Goal: Task Accomplishment & Management: Manage account settings

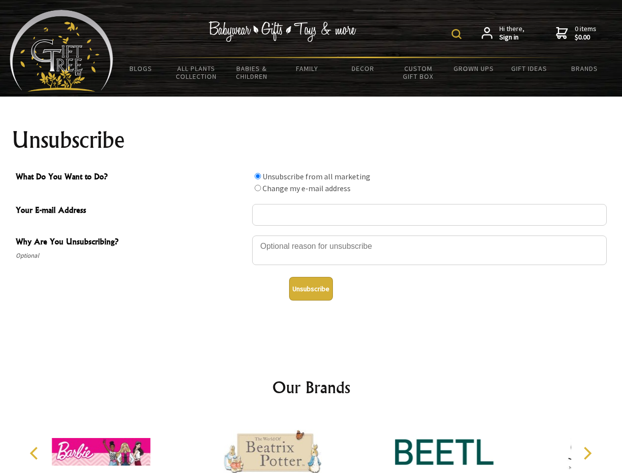
click at [458, 34] on img at bounding box center [457, 34] width 10 height 10
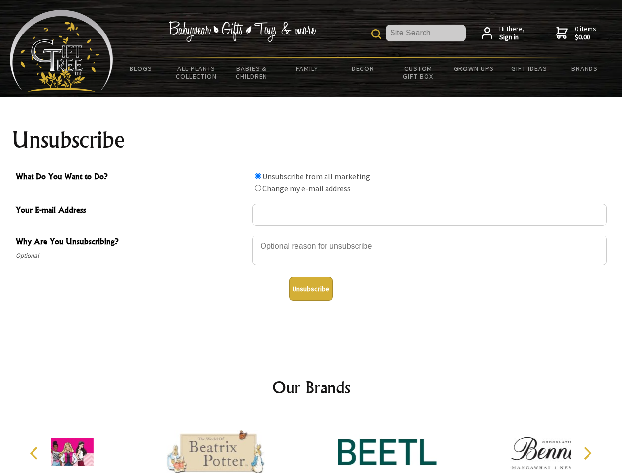
click at [311, 235] on div at bounding box center [429, 252] width 355 height 34
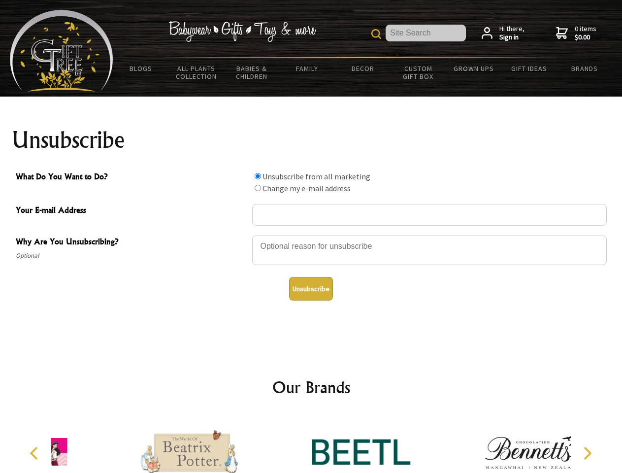
click at [258, 176] on input "What Do You Want to Do?" at bounding box center [258, 176] width 6 height 6
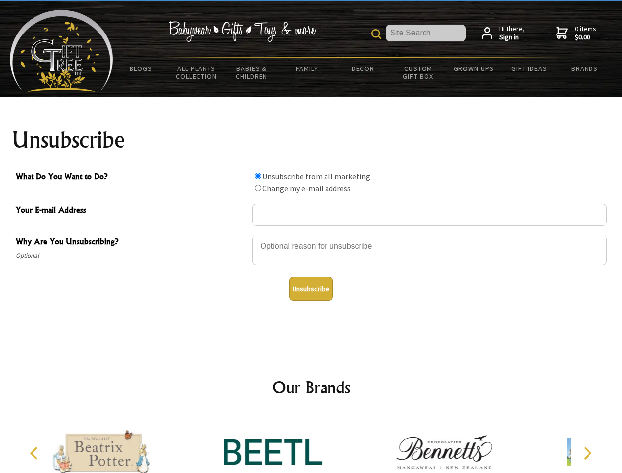
click at [258, 188] on input "What Do You Want to Do?" at bounding box center [258, 188] width 6 height 6
radio input "true"
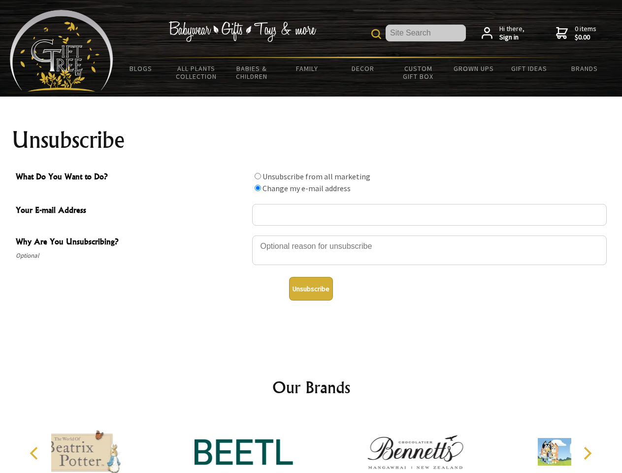
click at [311, 289] on button "Unsubscribe" at bounding box center [311, 289] width 44 height 24
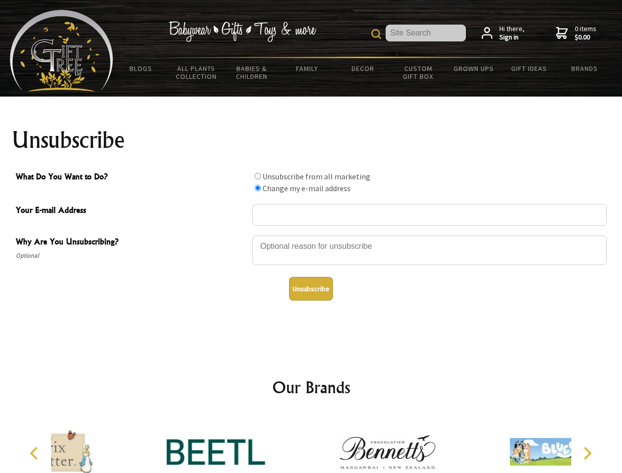
click at [311, 444] on div at bounding box center [387, 453] width 171 height 77
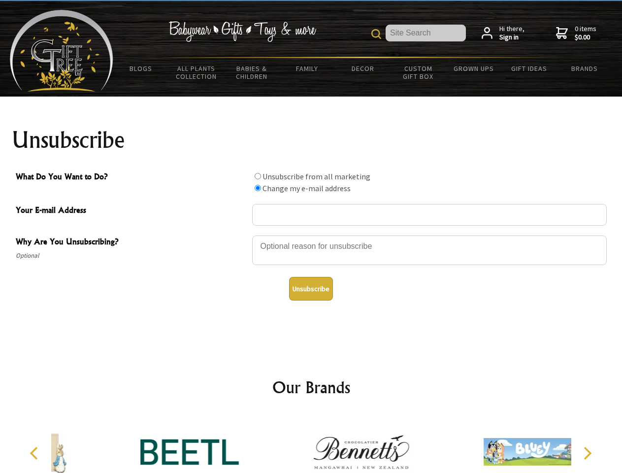
click at [35, 453] on icon "Previous" at bounding box center [35, 453] width 13 height 13
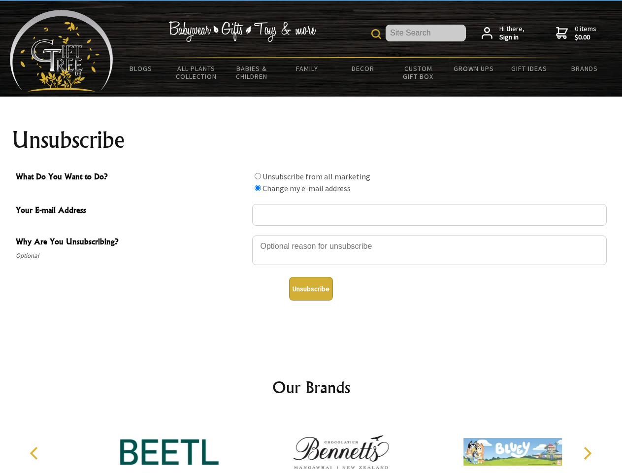
click at [587, 453] on icon "Next" at bounding box center [586, 453] width 13 height 13
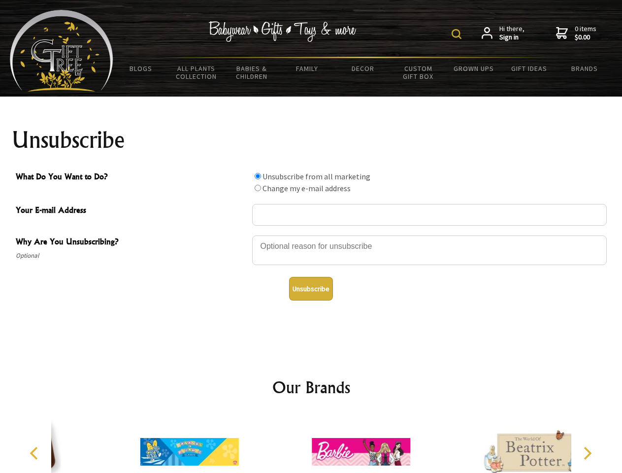
click at [458, 34] on img at bounding box center [457, 34] width 10 height 10
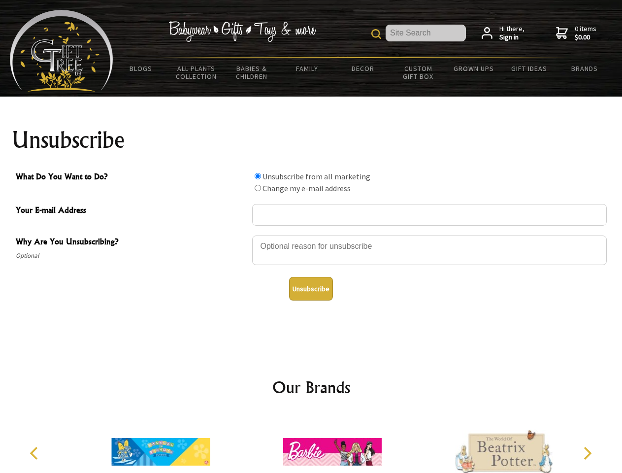
click at [311, 235] on div at bounding box center [429, 252] width 355 height 34
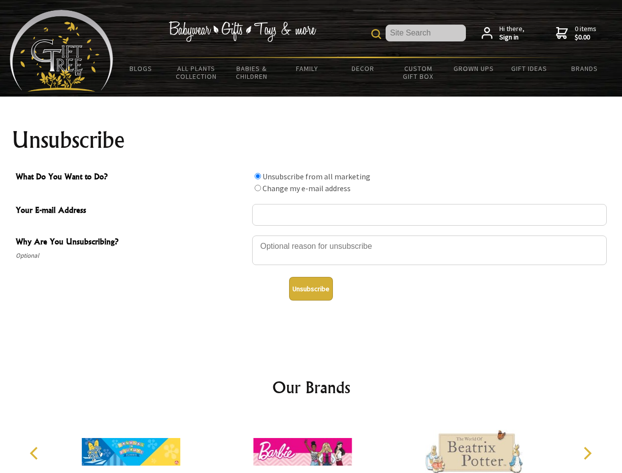
click at [258, 176] on input "What Do You Want to Do?" at bounding box center [258, 176] width 6 height 6
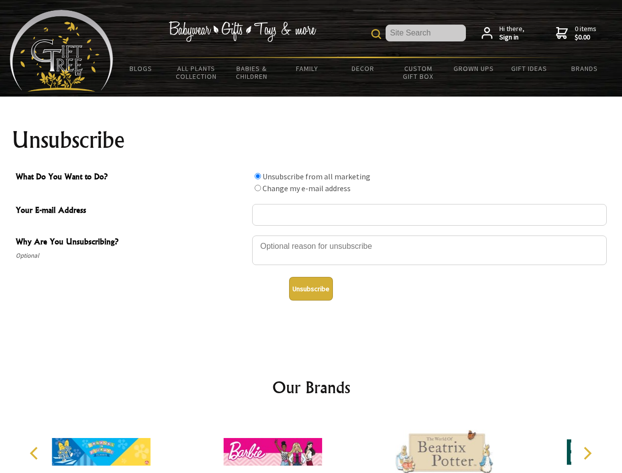
click at [258, 188] on input "What Do You Want to Do?" at bounding box center [258, 188] width 6 height 6
radio input "true"
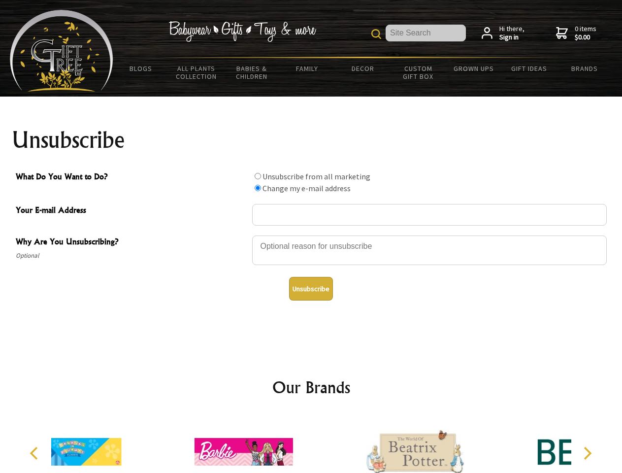
click at [311, 289] on button "Unsubscribe" at bounding box center [311, 289] width 44 height 24
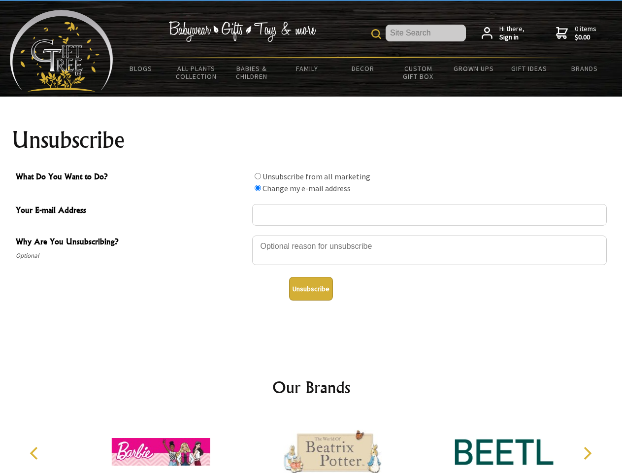
click at [311, 444] on img at bounding box center [332, 452] width 99 height 74
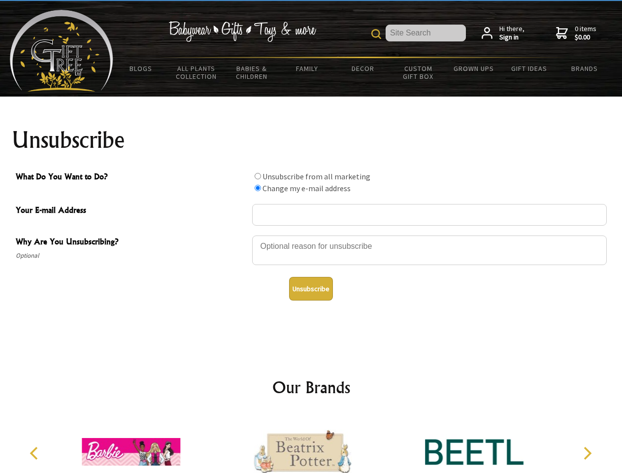
click at [35, 453] on icon "Previous" at bounding box center [35, 453] width 13 height 13
click at [587, 453] on icon "Next" at bounding box center [586, 453] width 13 height 13
